Goal: Find specific page/section: Find specific page/section

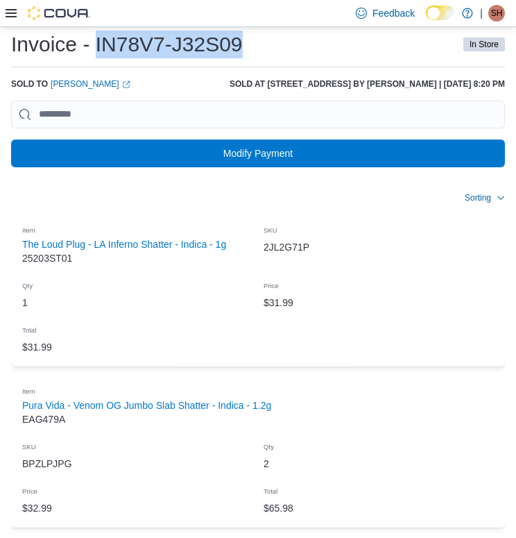
scroll to position [42, 0]
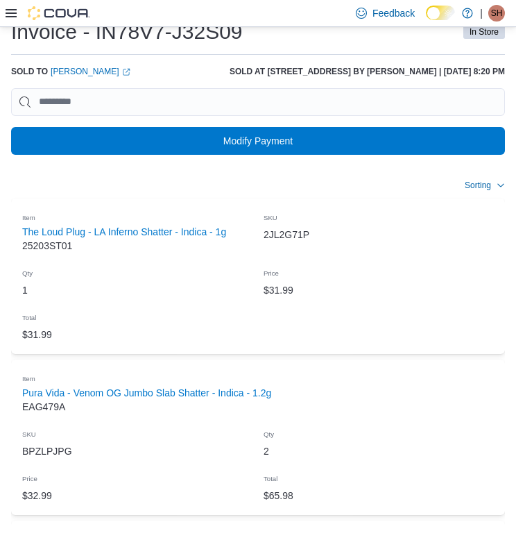
click at [15, 6] on div at bounding box center [48, 13] width 85 height 14
click at [15, 17] on icon at bounding box center [11, 13] width 11 height 8
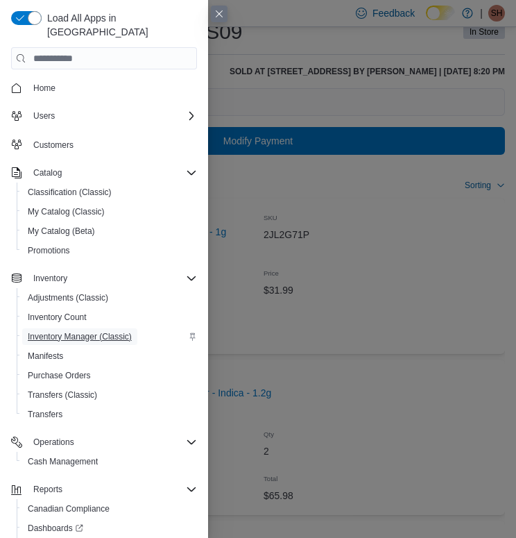
click at [76, 331] on span "Inventory Manager (Classic)" at bounding box center [80, 336] width 104 height 11
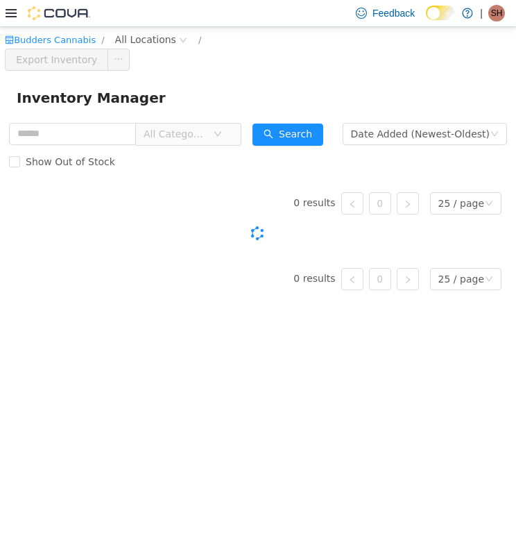
click at [166, 133] on span "All Categories" at bounding box center [175, 133] width 63 height 14
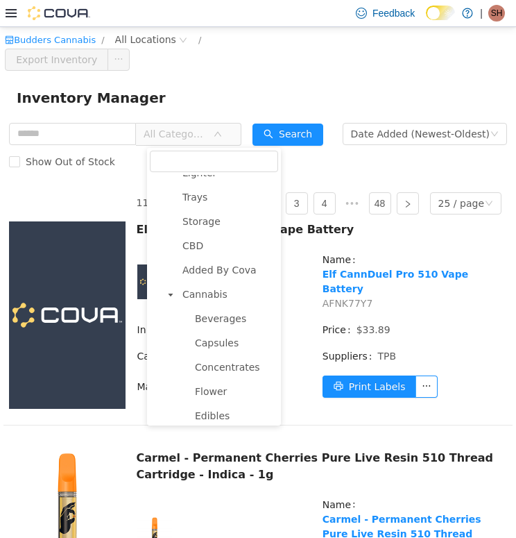
scroll to position [359, 0]
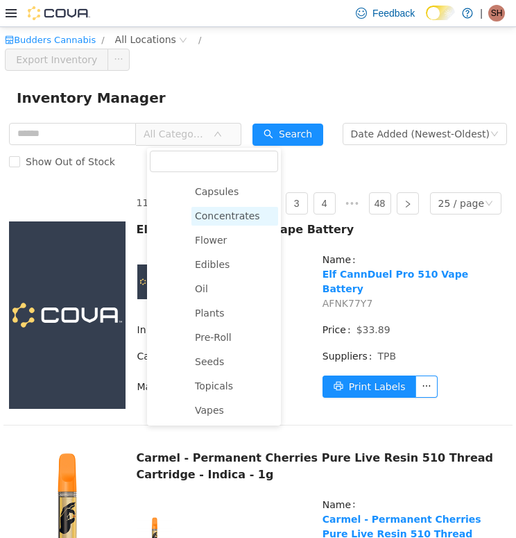
click at [230, 214] on span "Concentrates" at bounding box center [227, 215] width 65 height 11
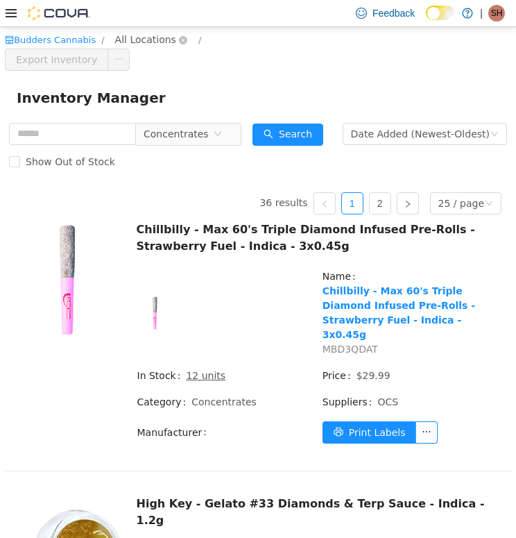
click at [121, 33] on span "All Locations" at bounding box center [145, 38] width 61 height 15
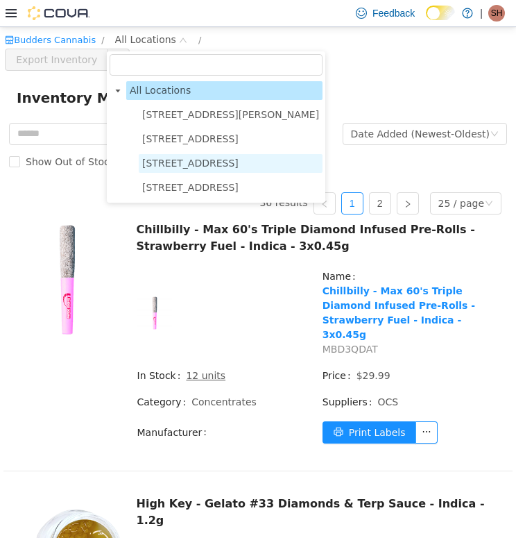
click at [165, 166] on span "[STREET_ADDRESS]" at bounding box center [190, 162] width 96 height 11
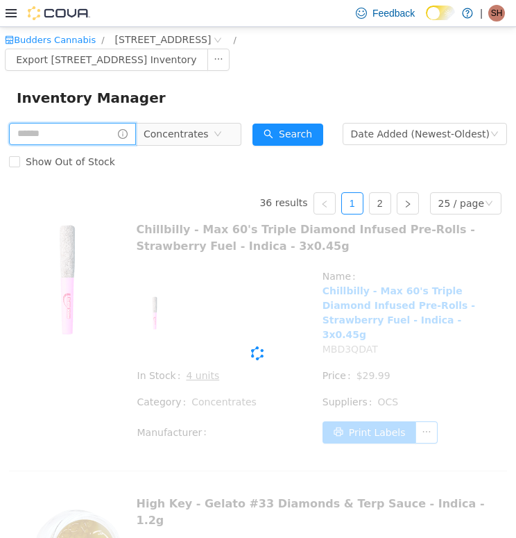
click at [38, 141] on input "text" at bounding box center [72, 133] width 127 height 22
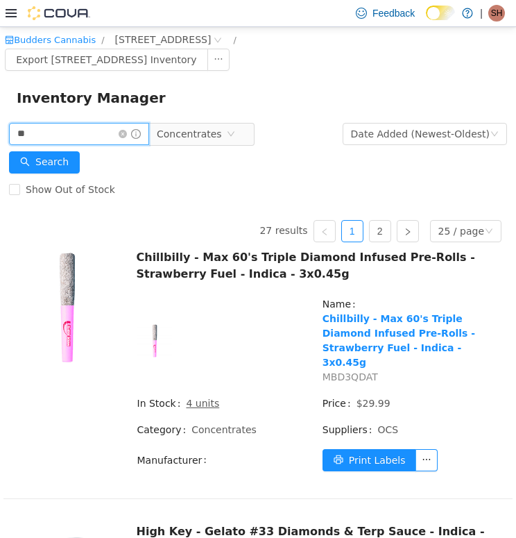
type input "*"
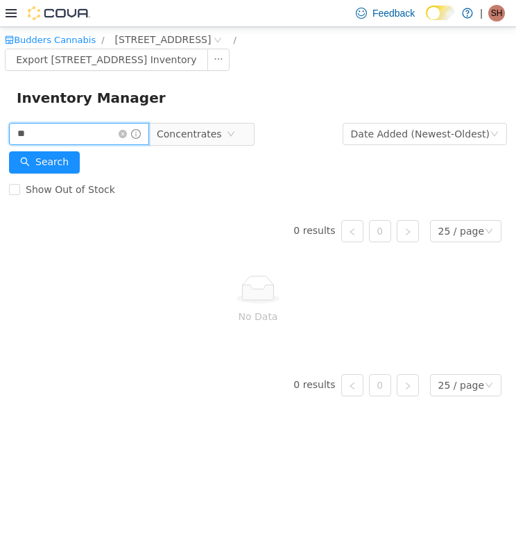
type input "*"
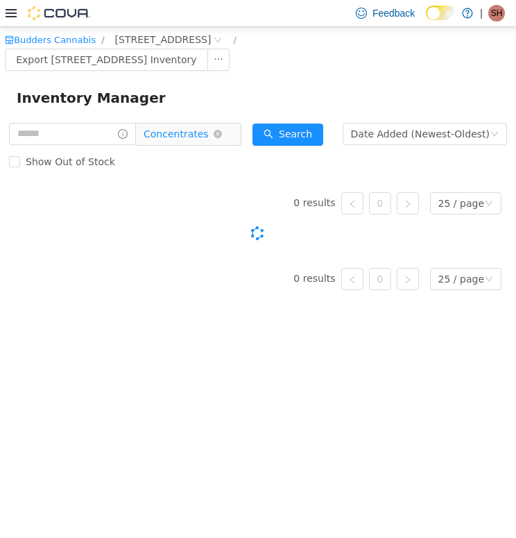
click at [178, 132] on span "Concentrates" at bounding box center [176, 133] width 65 height 21
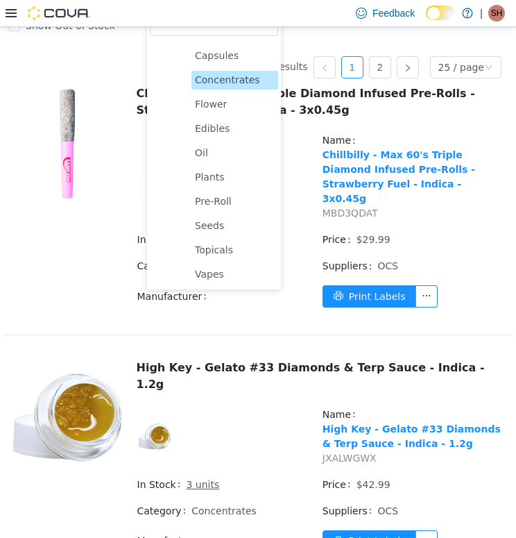
scroll to position [80, 0]
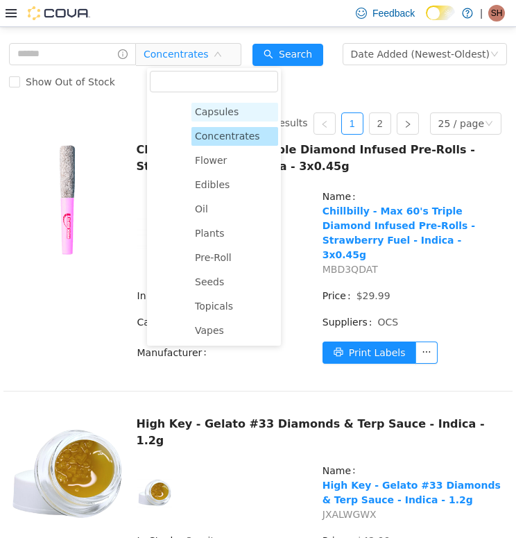
click at [233, 110] on span "Capsules" at bounding box center [217, 110] width 44 height 11
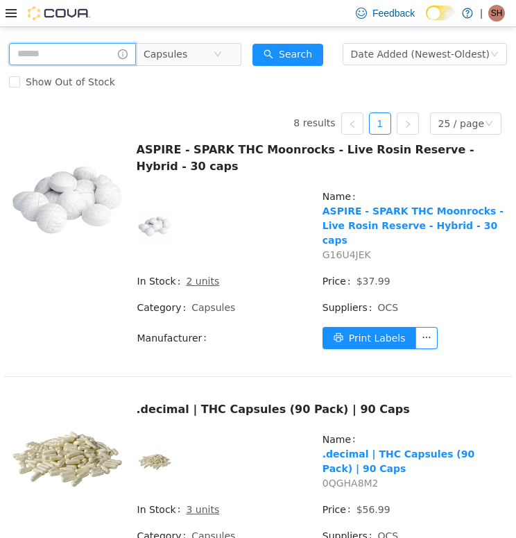
click at [71, 58] on input "text" at bounding box center [72, 53] width 127 height 22
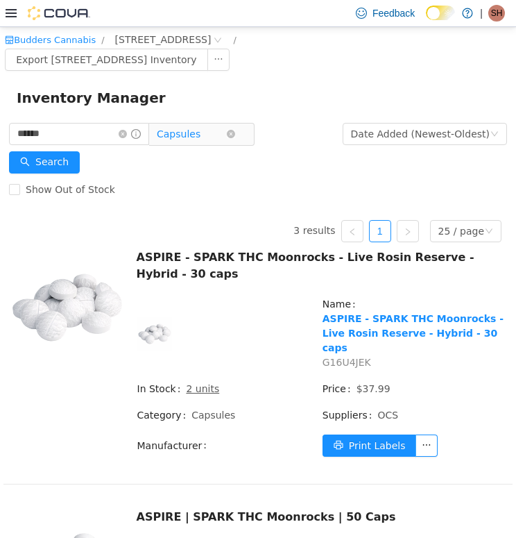
click at [193, 137] on span "Capsules" at bounding box center [179, 133] width 44 height 21
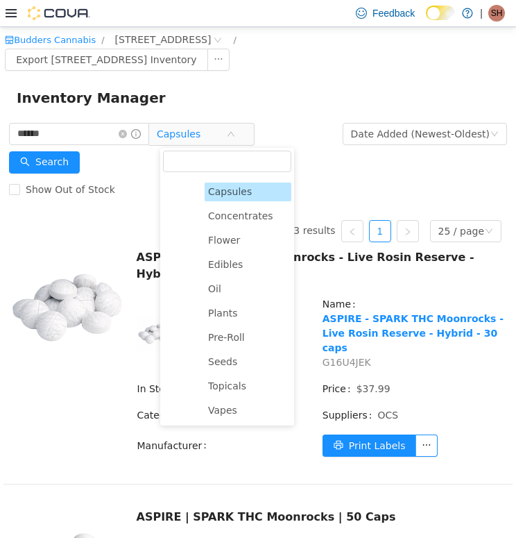
click at [221, 348] on ul "Beverages Capsules Concentrates Flower Edibles Oil Plants Pre-Roll Seeds Topica…" at bounding box center [234, 288] width 116 height 262
click at [221, 345] on span "Pre-Roll" at bounding box center [248, 336] width 87 height 19
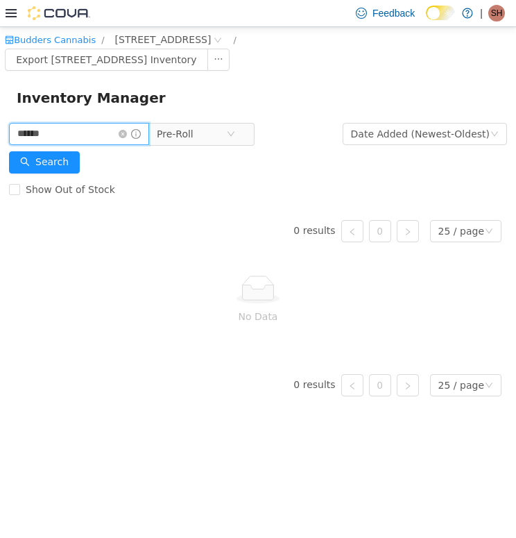
click at [73, 132] on input "******" at bounding box center [79, 133] width 140 height 22
type input "*******"
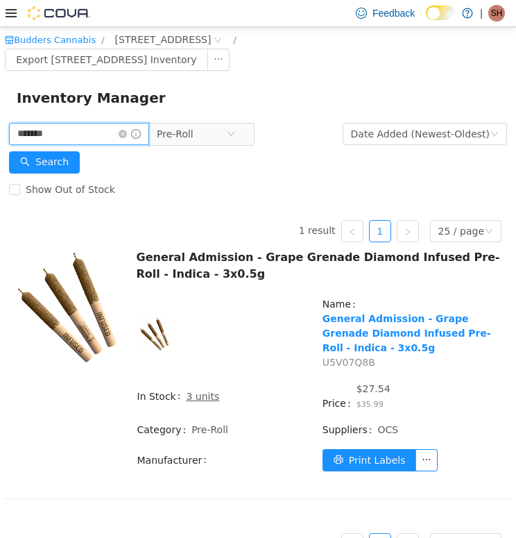
scroll to position [17, 0]
